Goal: Obtain resource: Obtain resource

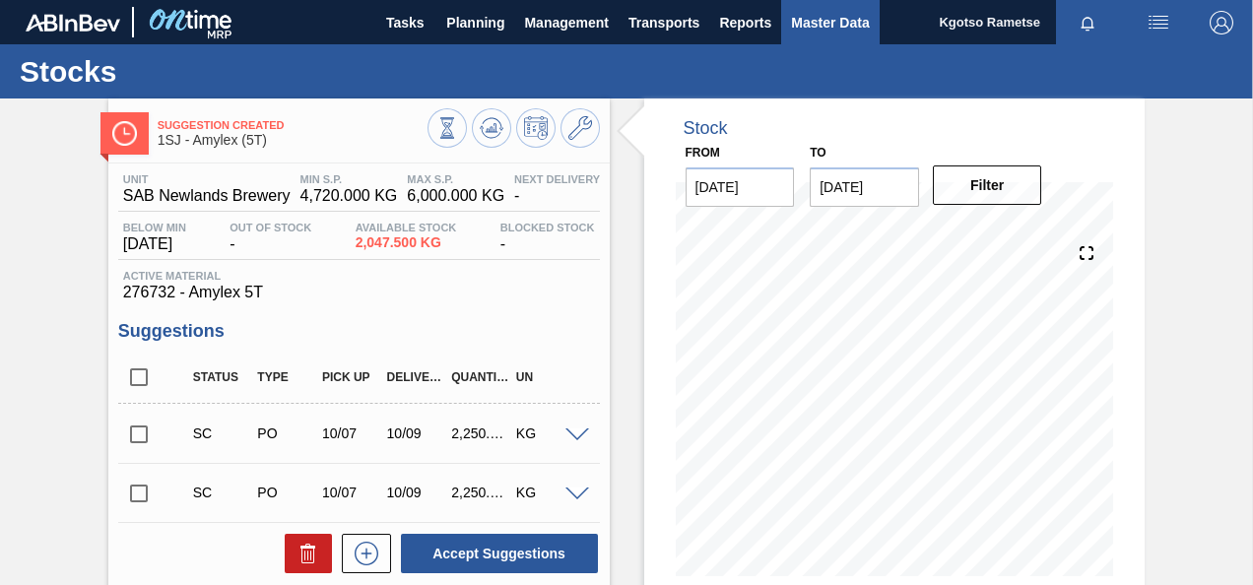
click at [822, 16] on span "Master Data" at bounding box center [830, 23] width 78 height 24
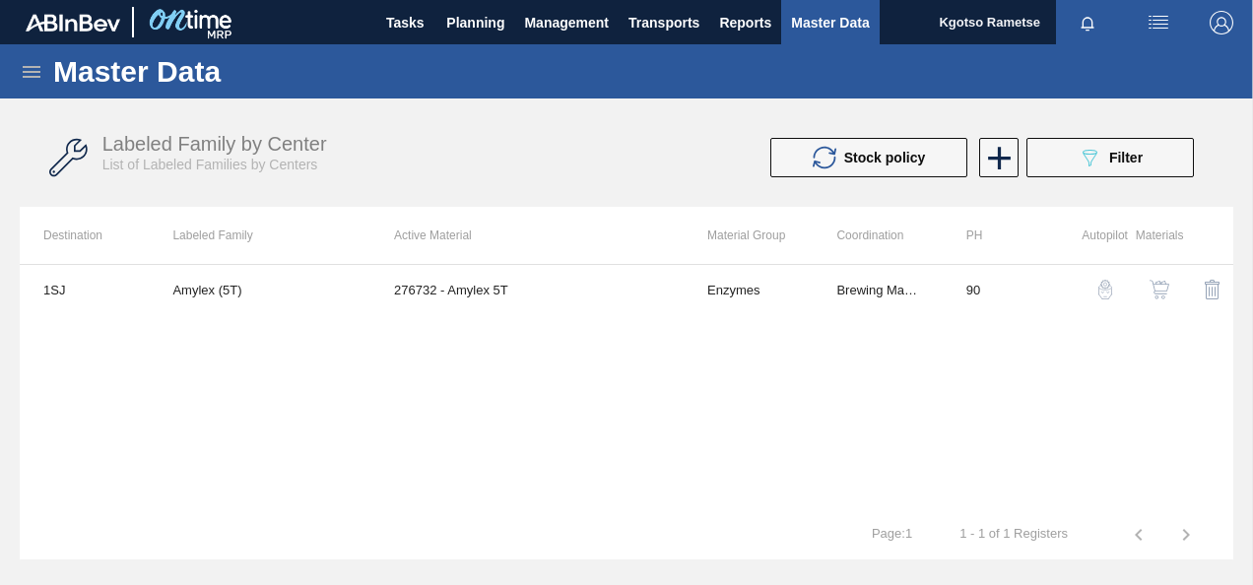
click at [24, 69] on icon at bounding box center [32, 72] width 24 height 24
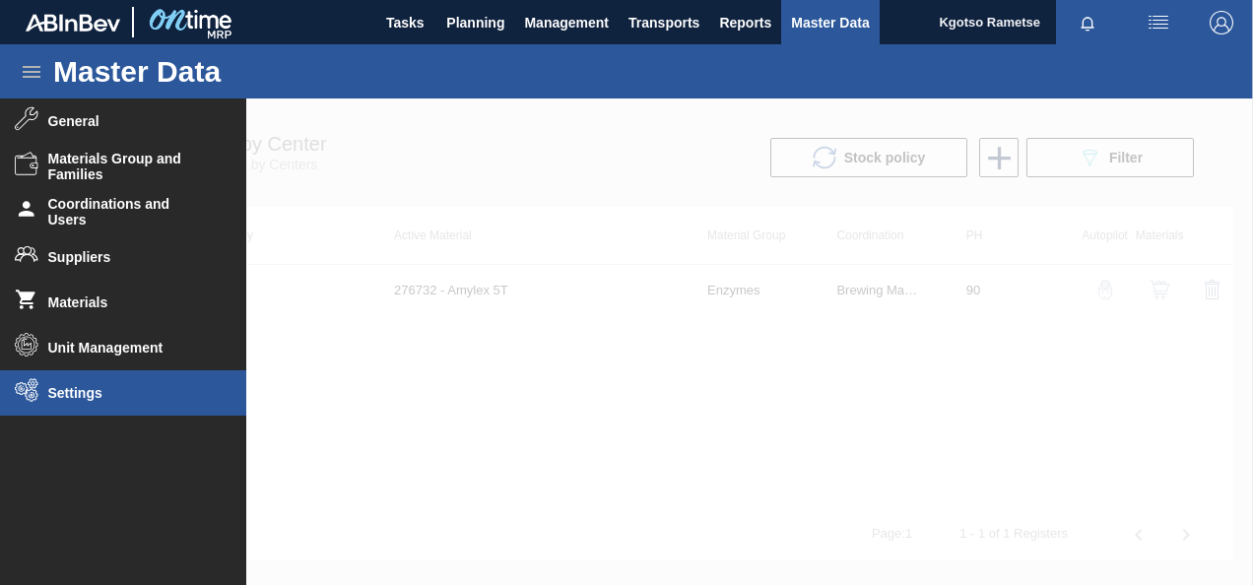
click at [149, 372] on li "Settings" at bounding box center [123, 392] width 246 height 45
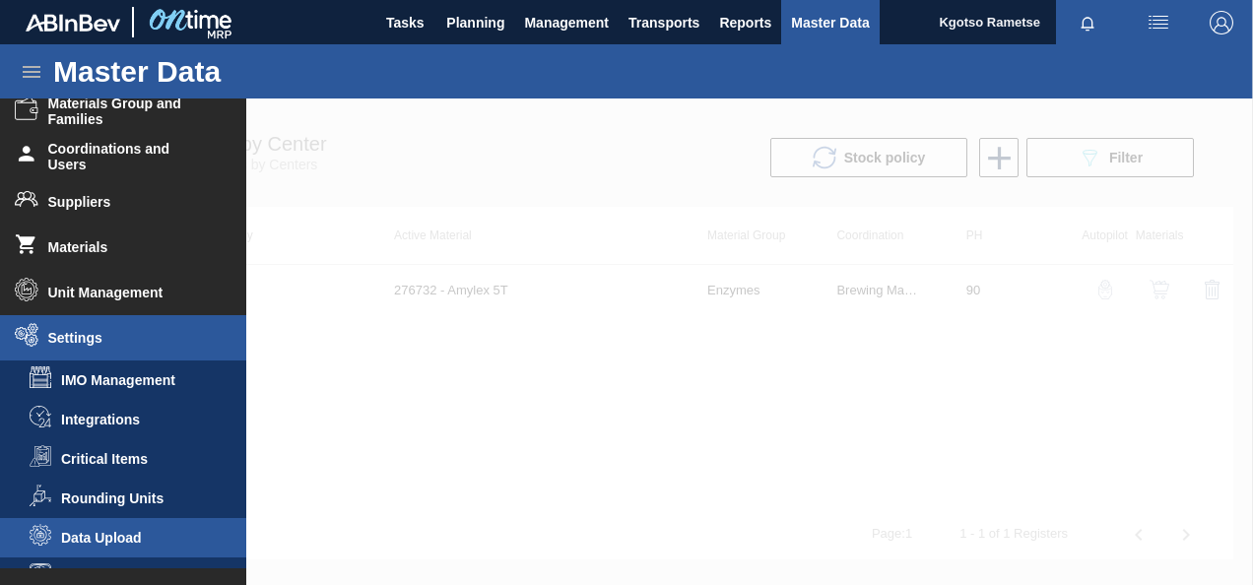
scroll to position [83, 0]
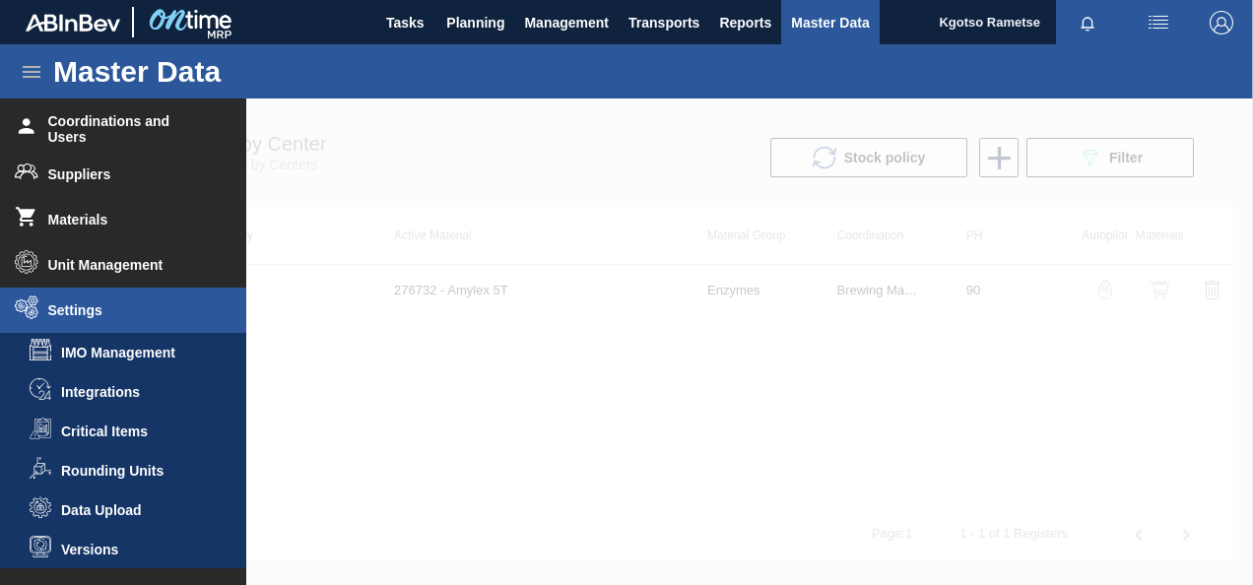
click at [126, 498] on li "Data Upload" at bounding box center [123, 510] width 246 height 39
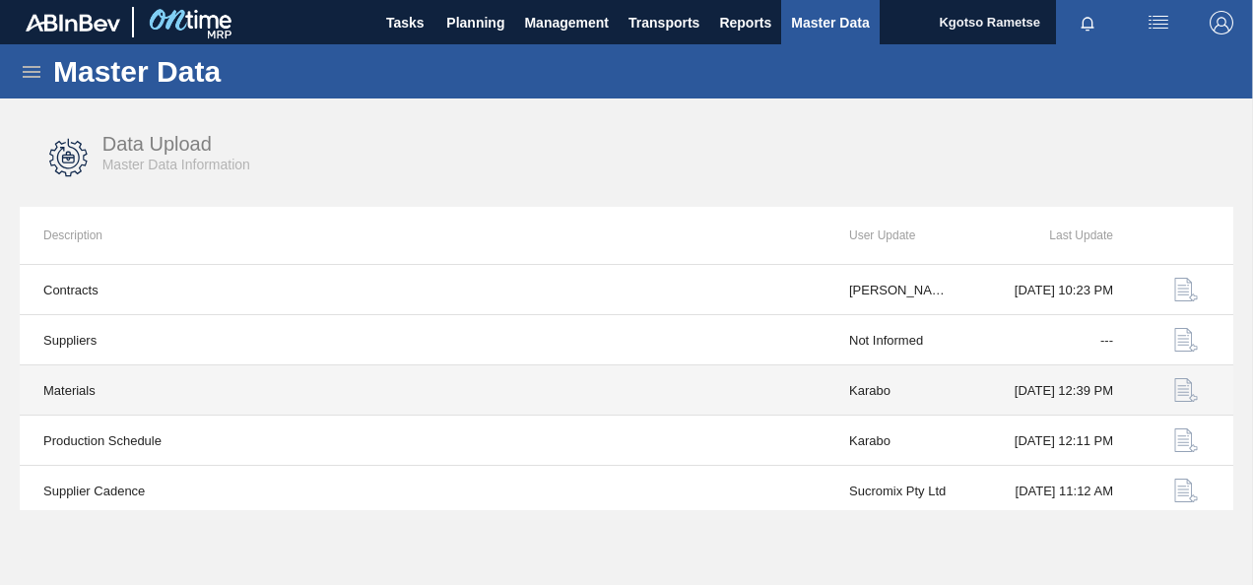
click at [1184, 388] on img "button" at bounding box center [1186, 390] width 24 height 24
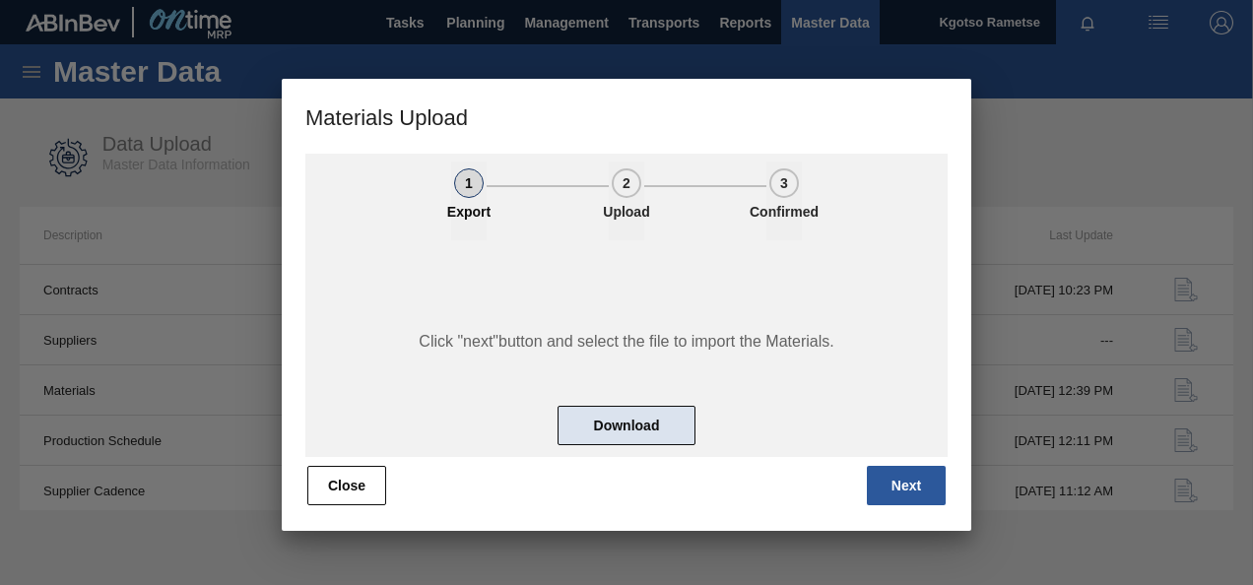
click at [630, 418] on button "Download" at bounding box center [627, 425] width 138 height 39
click at [344, 382] on div "Click "next"button and select the file to import the Materials. Download" at bounding box center [626, 348] width 642 height 217
click at [370, 499] on button "Close" at bounding box center [346, 485] width 79 height 39
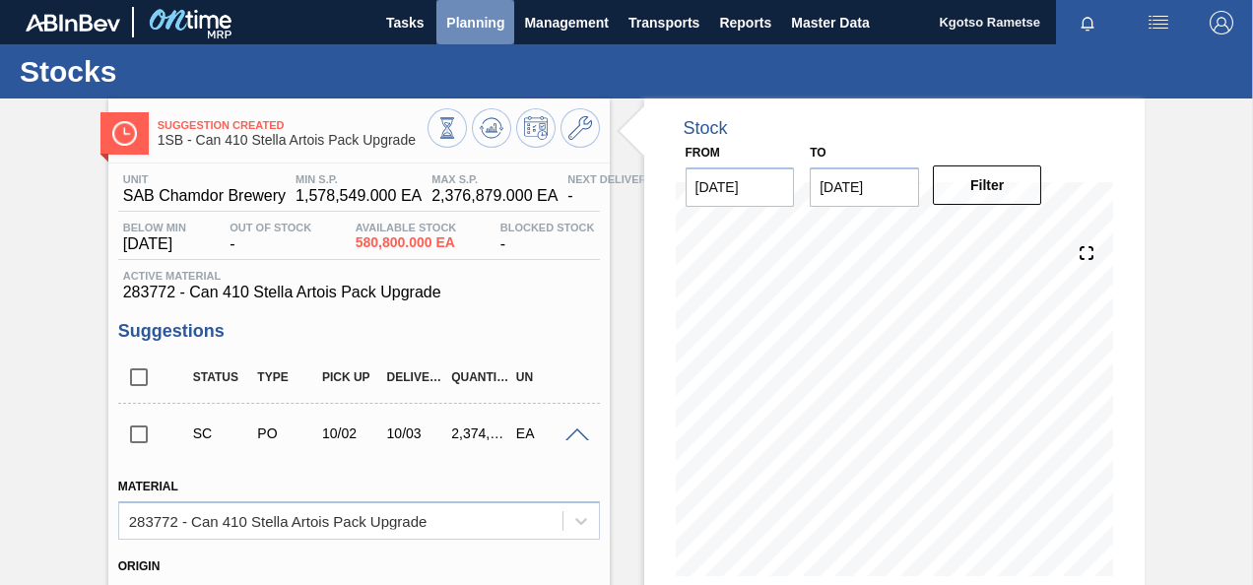
click at [458, 23] on span "Planning" at bounding box center [475, 23] width 58 height 24
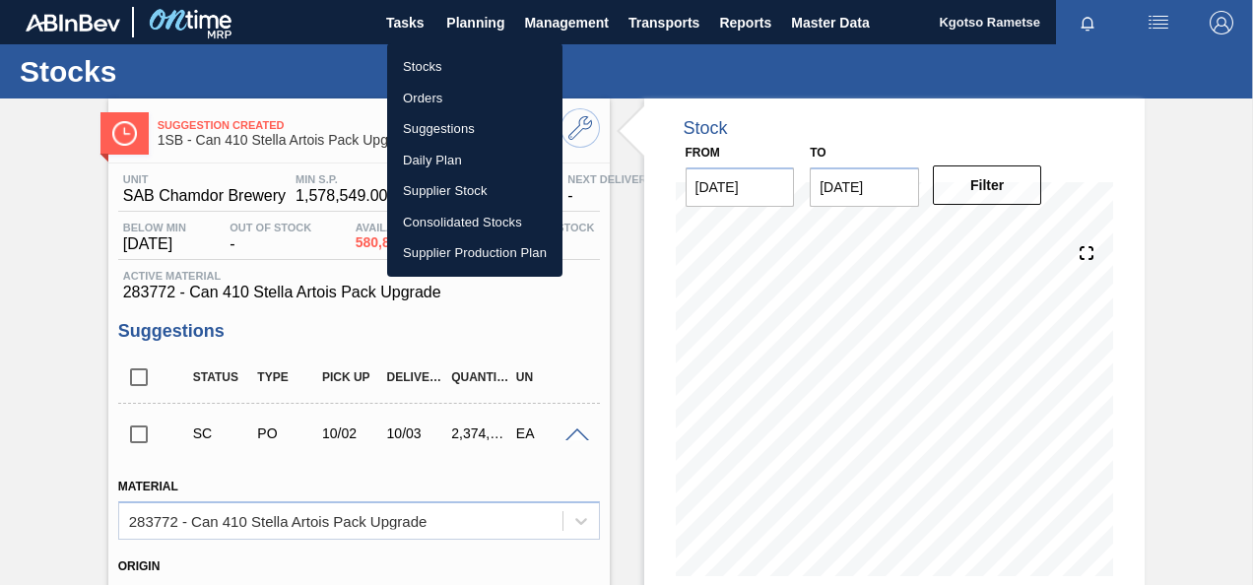
click at [426, 66] on li "Stocks" at bounding box center [474, 67] width 175 height 32
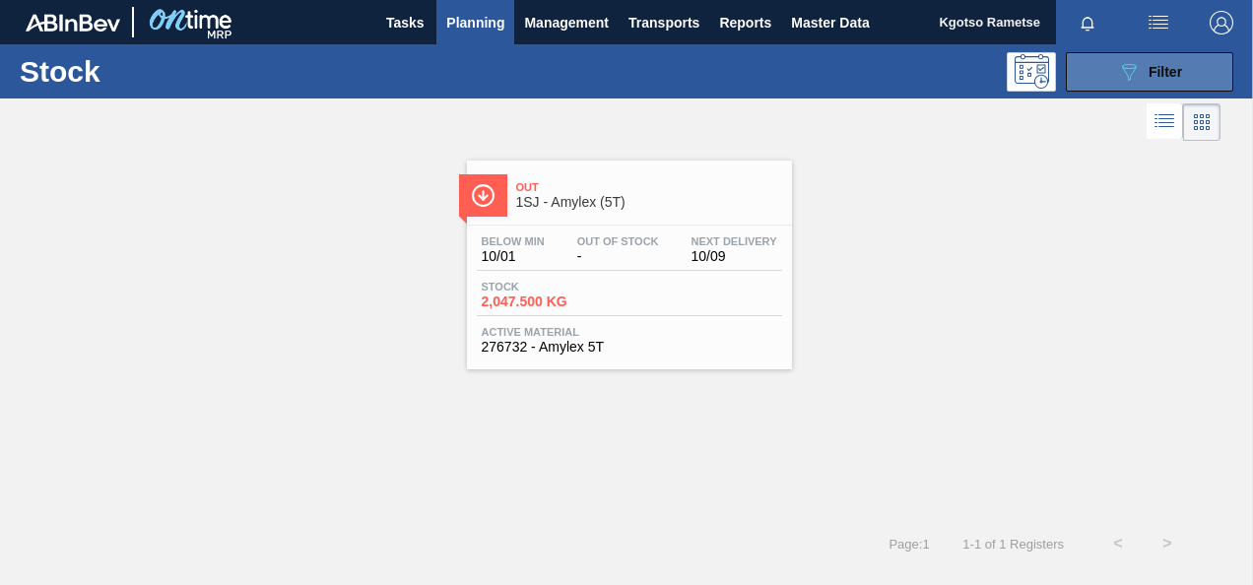
click at [1083, 65] on button "089F7B8B-B2A5-4AFE-B5C0-19BA573D28AC Filter" at bounding box center [1149, 71] width 167 height 39
